Goal: Register for event/course

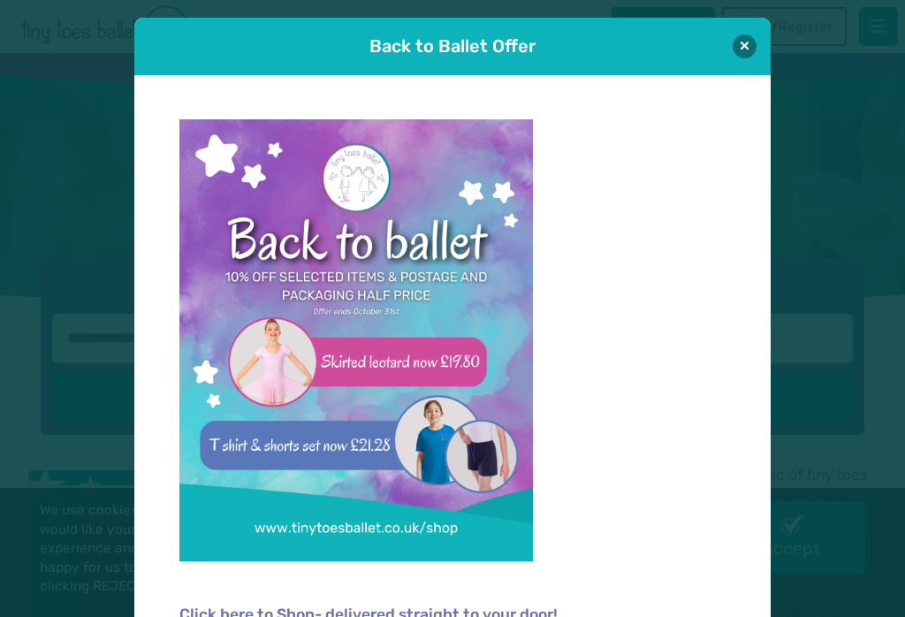
click at [745, 45] on button at bounding box center [744, 46] width 24 height 24
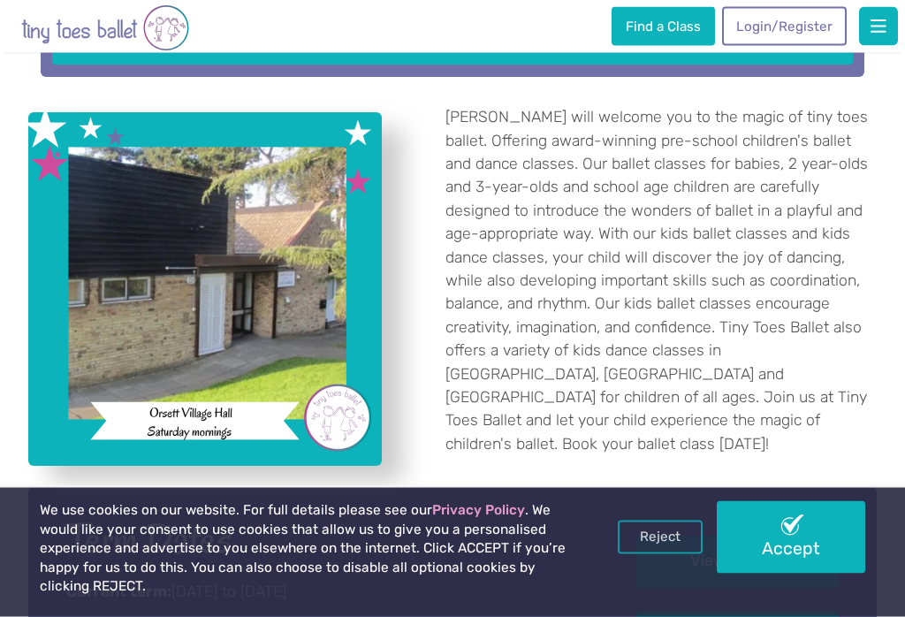
click at [893, 20] on button "button" at bounding box center [878, 26] width 39 height 39
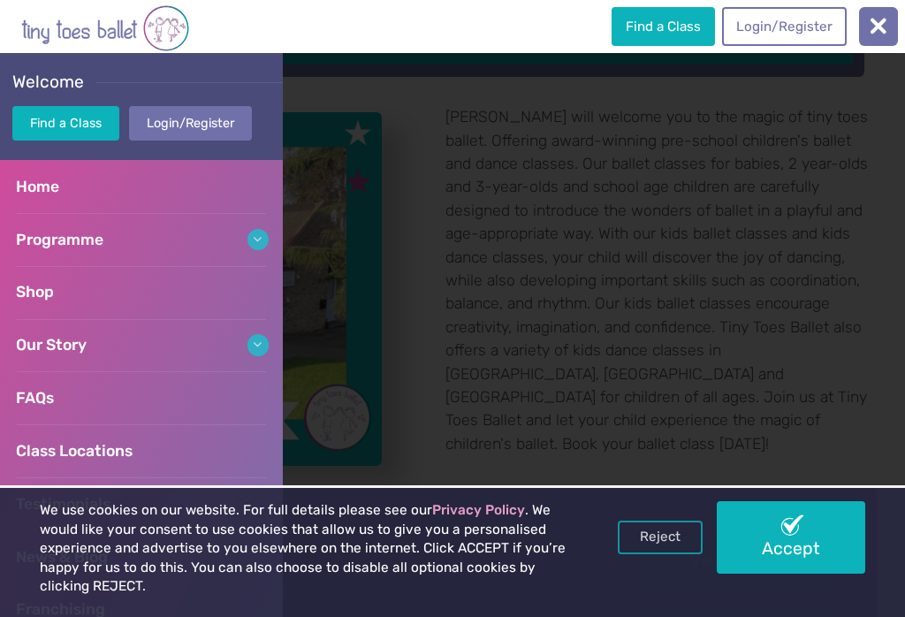
click at [92, 224] on link "Programme" at bounding box center [141, 239] width 283 height 53
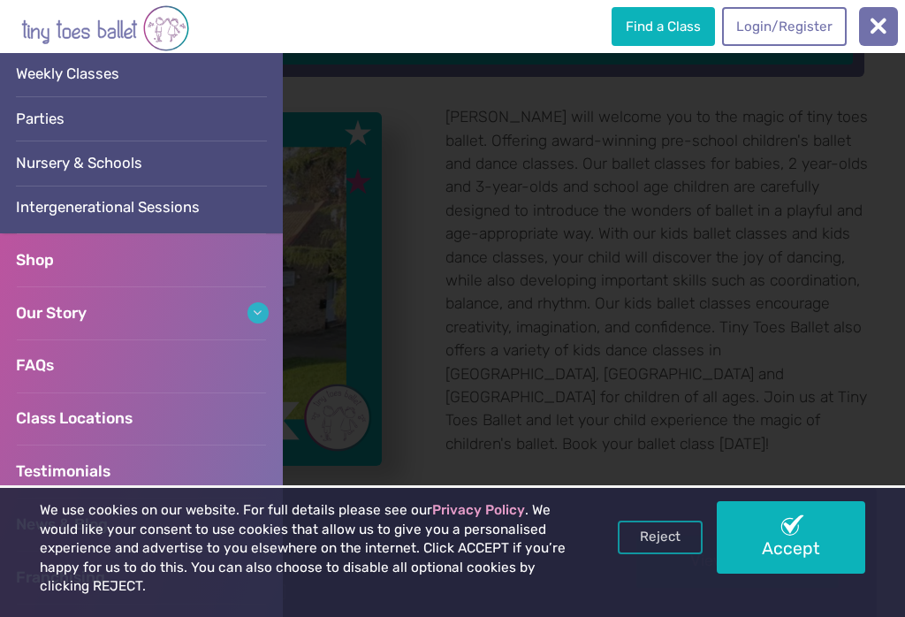
scroll to position [217, 0]
click at [133, 360] on link "FAQs" at bounding box center [141, 363] width 283 height 53
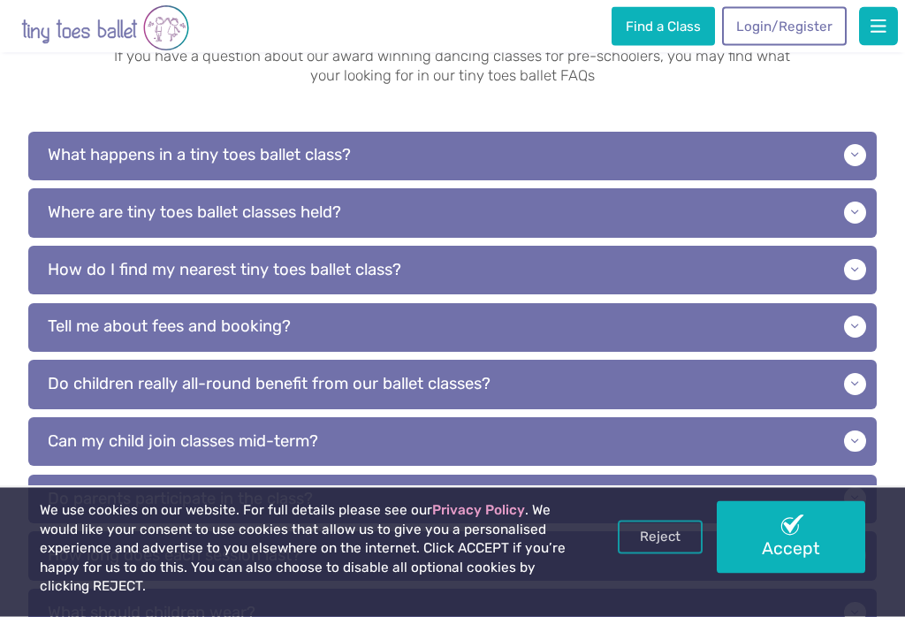
scroll to position [296, 0]
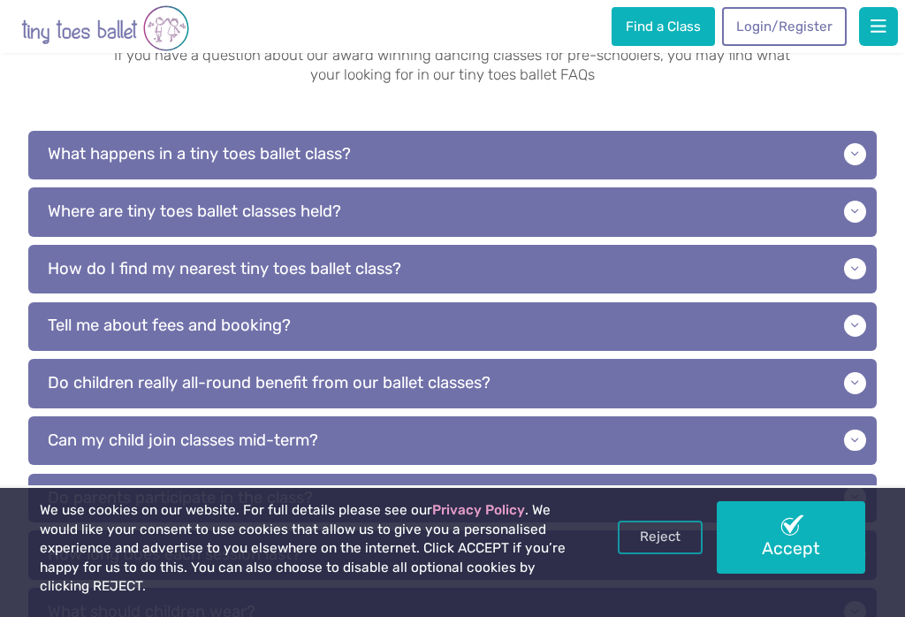
click at [846, 141] on p "What happens in a tiny toes ballet class?" at bounding box center [452, 155] width 848 height 49
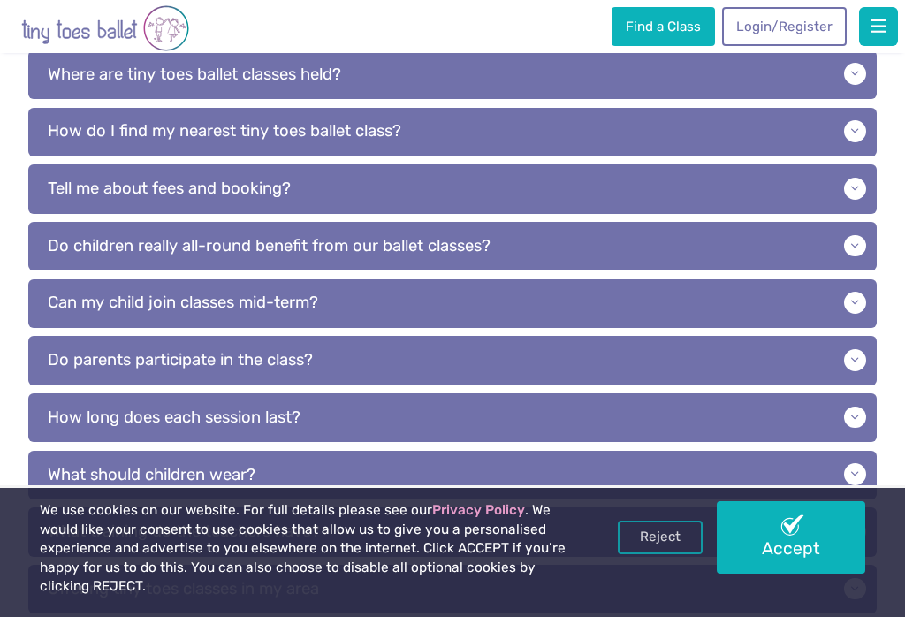
scroll to position [721, 0]
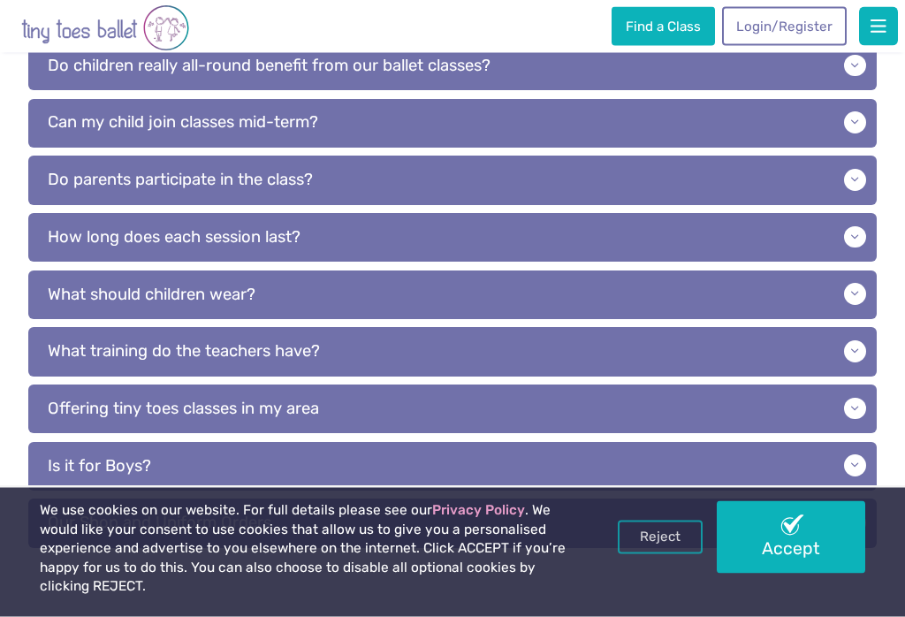
click at [69, 200] on p "Do parents participate in the class?" at bounding box center [452, 180] width 848 height 49
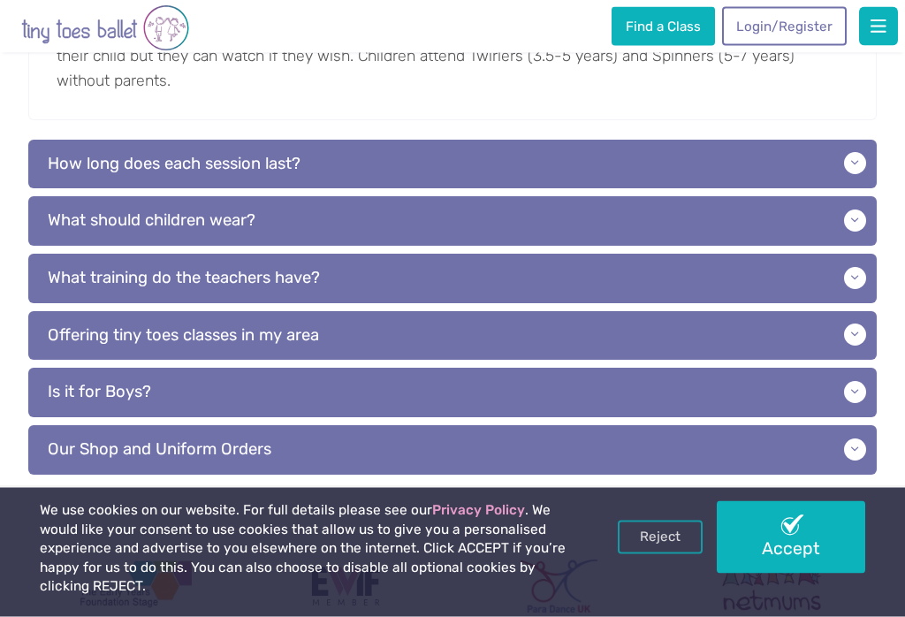
scroll to position [1156, 0]
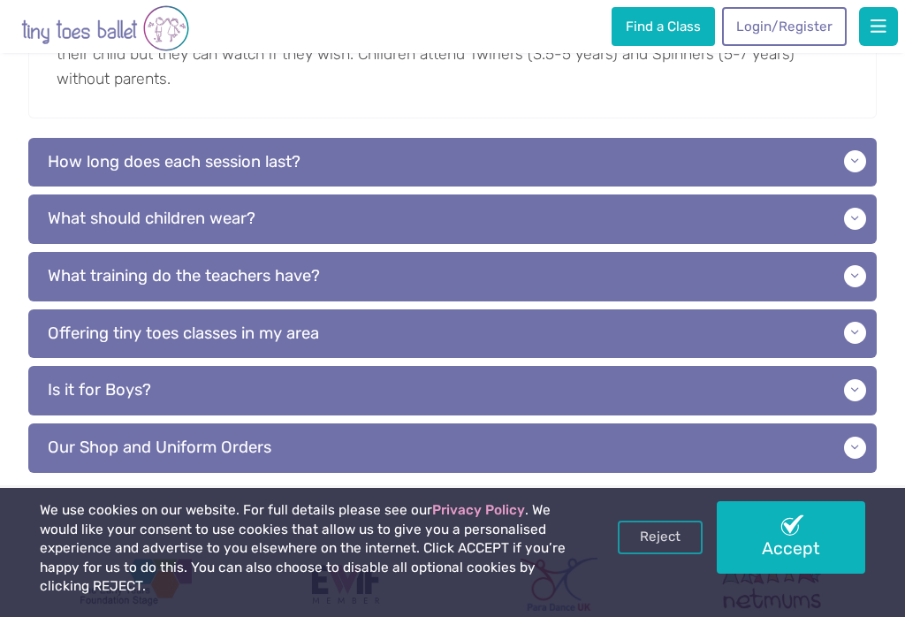
click at [72, 239] on p "What should children wear?" at bounding box center [452, 218] width 848 height 49
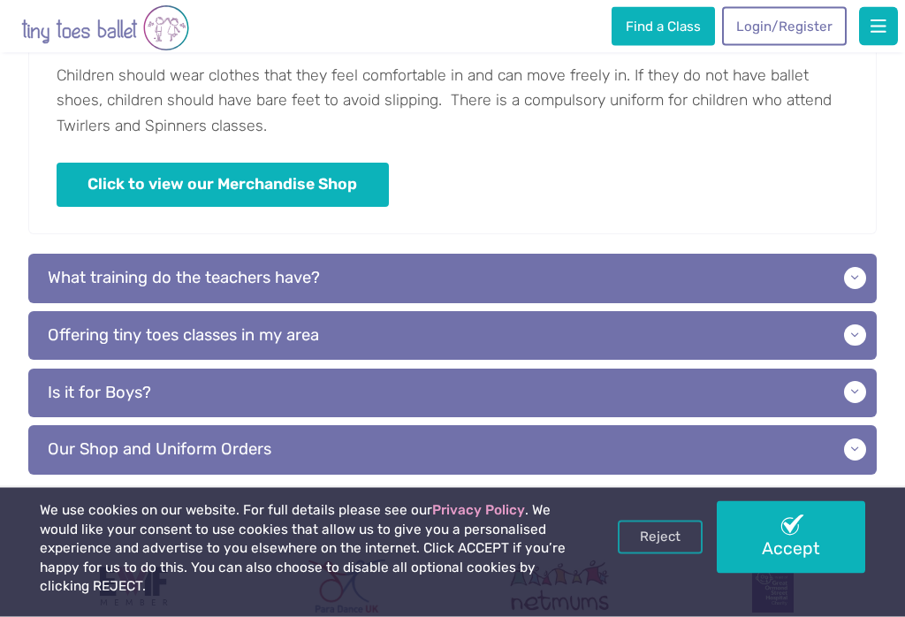
scroll to position [1360, 0]
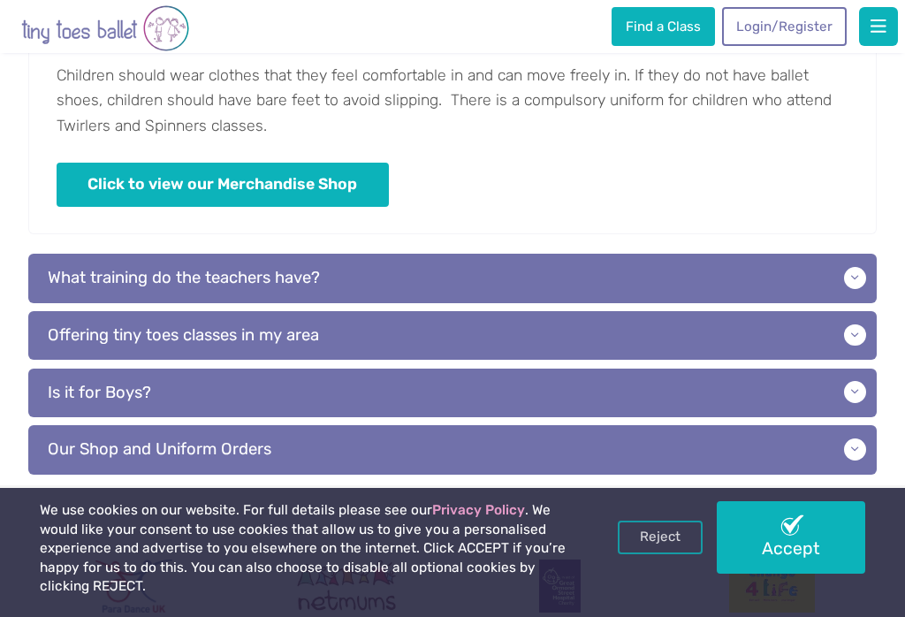
click at [98, 474] on p "Our Shop and Uniform Orders" at bounding box center [452, 449] width 848 height 49
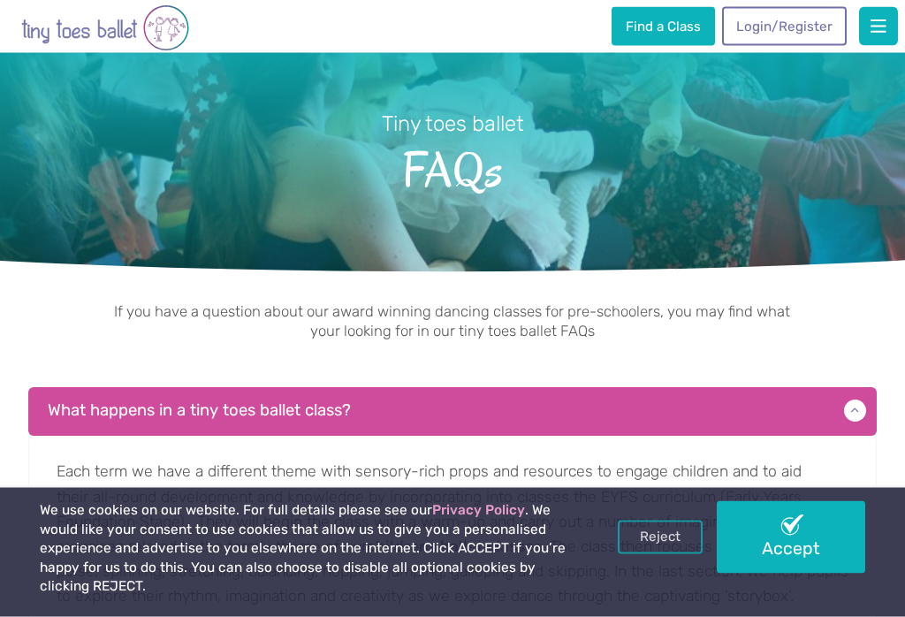
scroll to position [0, 0]
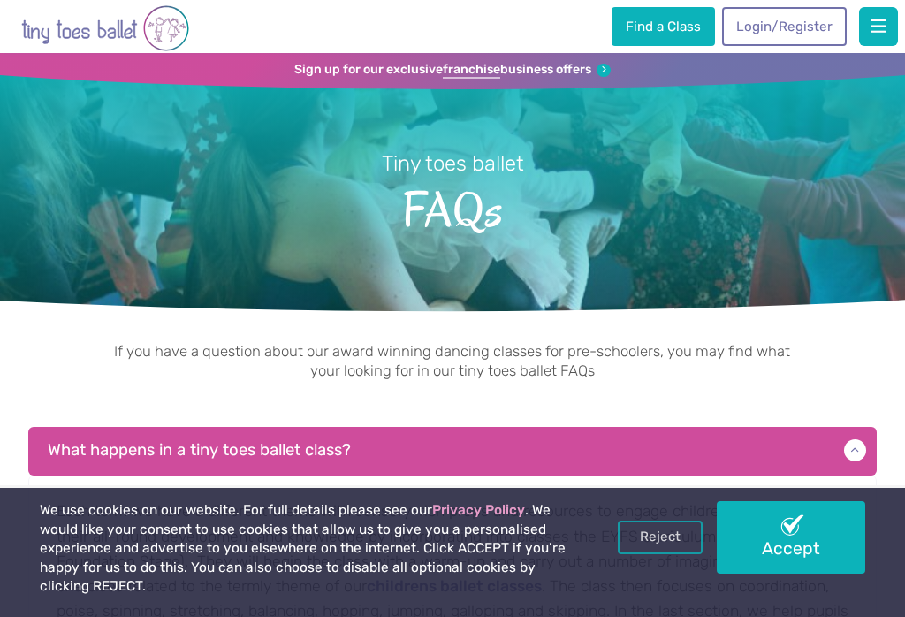
click at [684, 23] on link "Find a Class" at bounding box center [662, 26] width 102 height 39
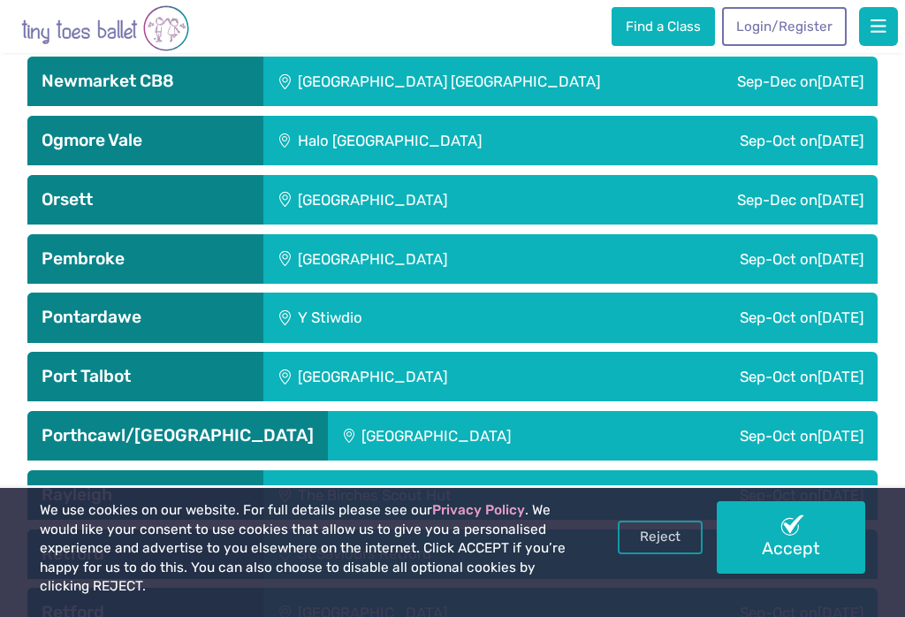
scroll to position [3775, 0]
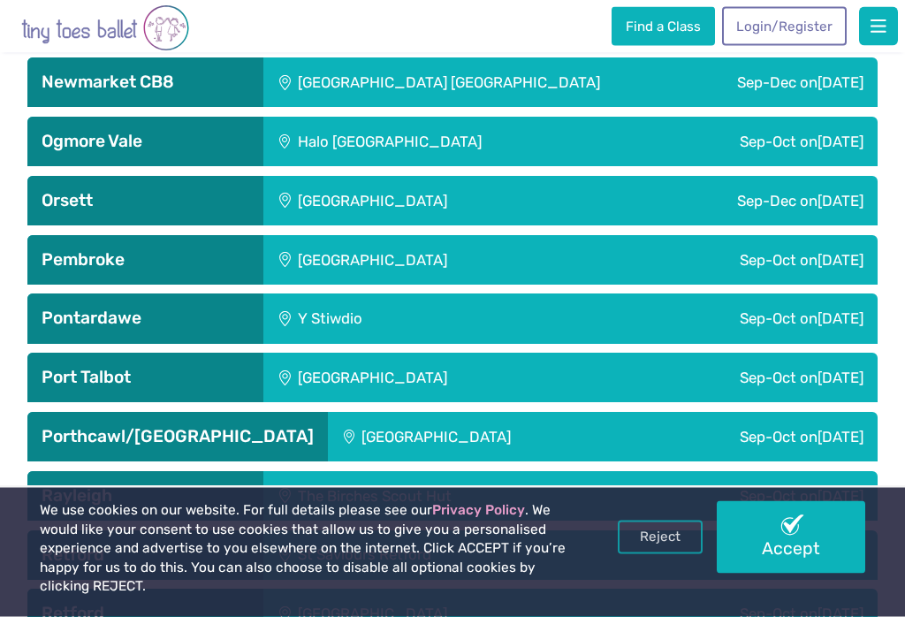
click at [684, 177] on div "Sep-Dec on Saturday" at bounding box center [742, 201] width 269 height 49
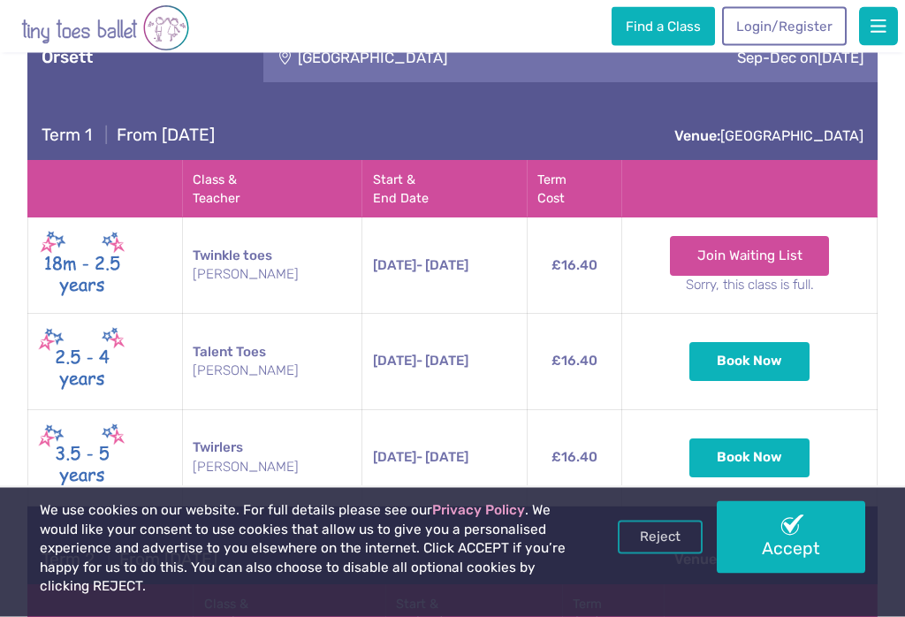
scroll to position [3919, 0]
click at [746, 342] on button "Book Now" at bounding box center [749, 361] width 120 height 39
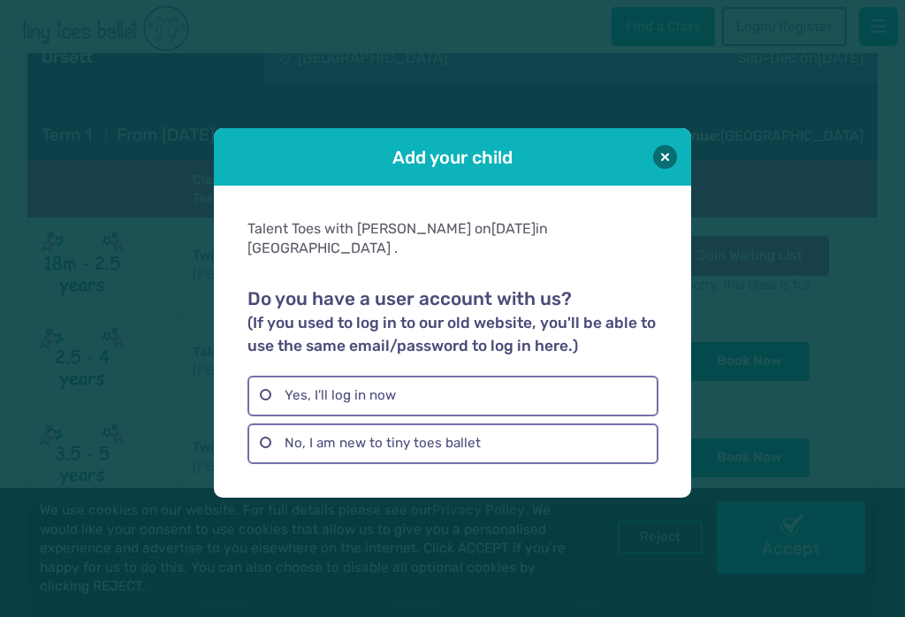
click at [380, 442] on label "No, I am new to tiny toes ballet" at bounding box center [452, 443] width 410 height 41
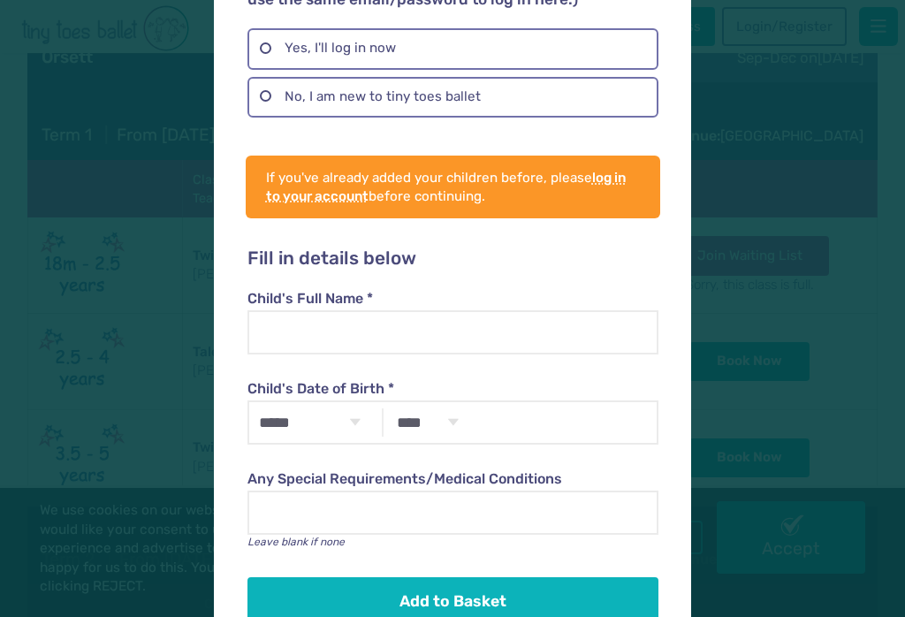
click at [839, 188] on div "Add your child Talent Toes with Miss Gaby on Saturday in Orsett . Do you have a…" at bounding box center [452, 308] width 905 height 617
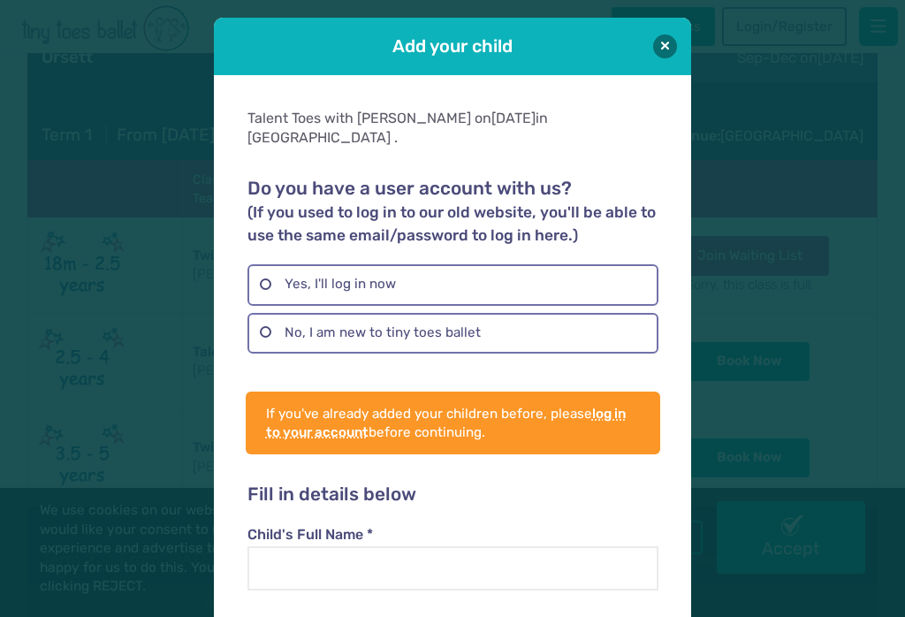
scroll to position [-1, 0]
click at [674, 41] on button at bounding box center [665, 46] width 24 height 24
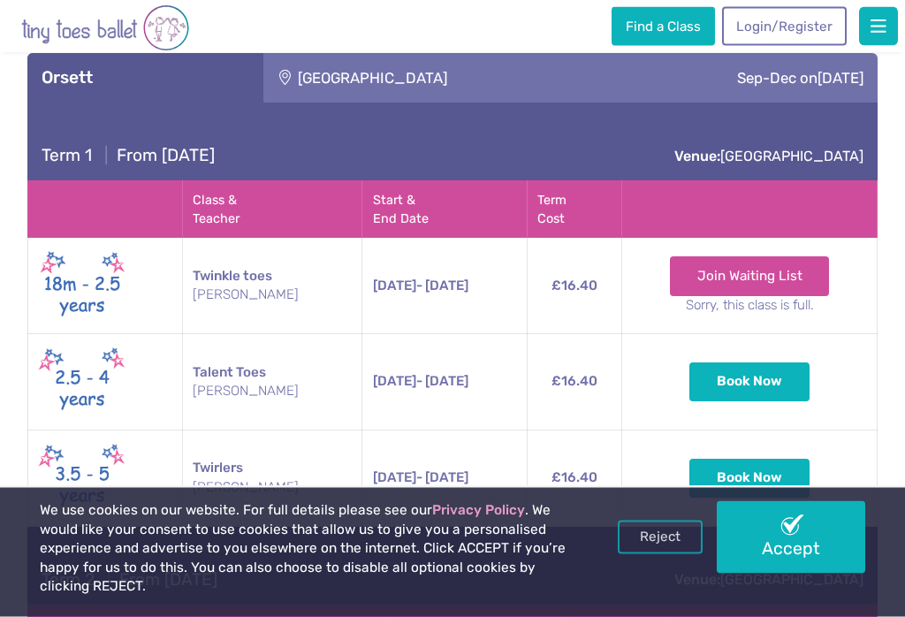
scroll to position [3902, 0]
